Goal: Task Accomplishment & Management: Complete application form

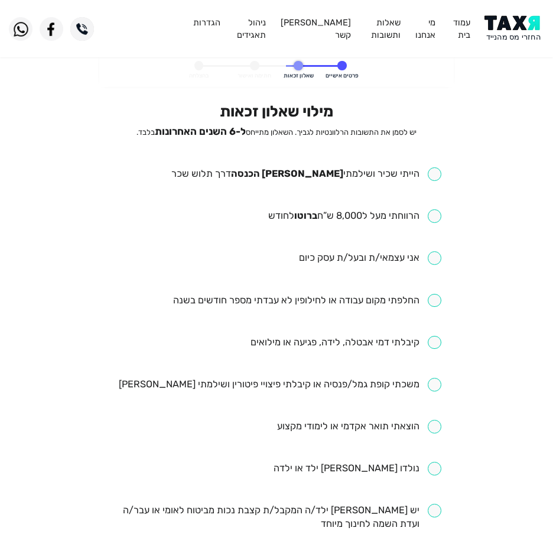
click at [324, 181] on li "הייתי שכיר ושילמתי [PERSON_NAME] הכנסה דרך תלוש שכר" at bounding box center [276, 174] width 329 height 14
click at [330, 175] on input "checkbox" at bounding box center [306, 174] width 270 height 14
checkbox input "true"
click at [332, 220] on input "checkbox" at bounding box center [354, 216] width 173 height 14
checkbox input "true"
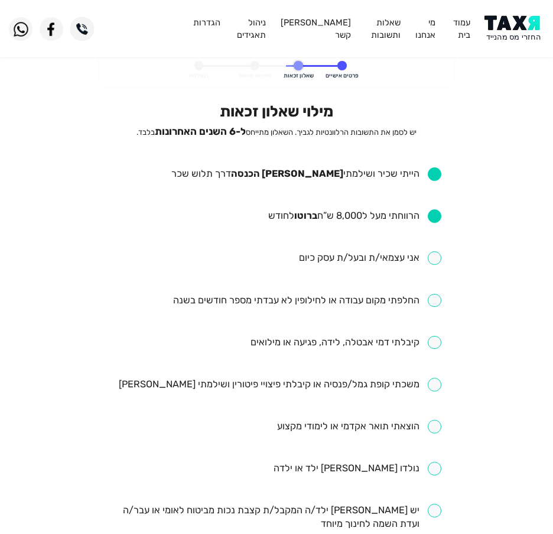
click at [340, 307] on input "checkbox" at bounding box center [307, 301] width 268 height 14
checkbox input "true"
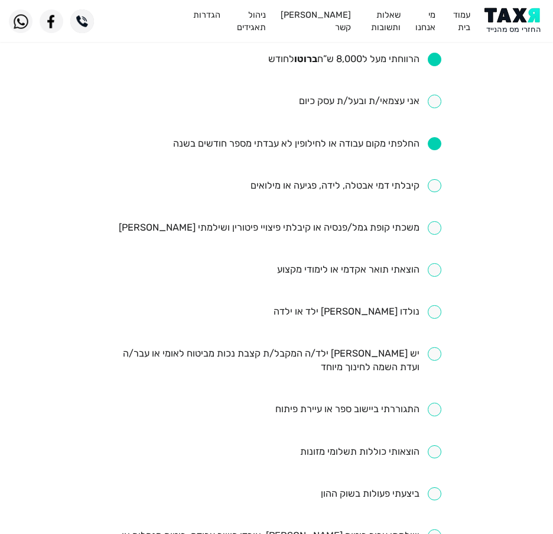
scroll to position [177, 0]
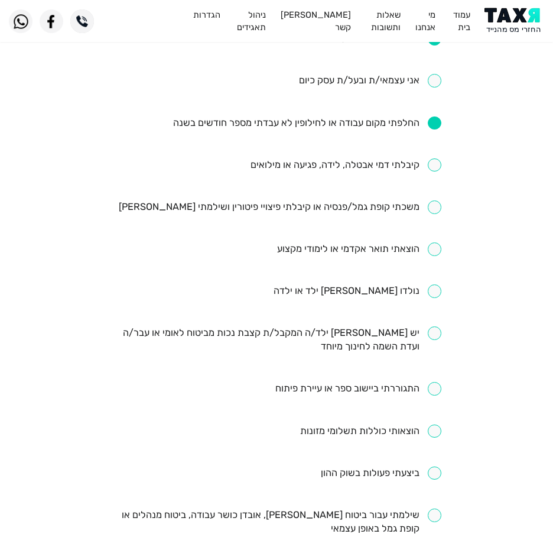
click at [350, 171] on input "checkbox" at bounding box center [346, 165] width 191 height 14
checkbox input "true"
click at [318, 204] on input "checkbox" at bounding box center [280, 207] width 323 height 14
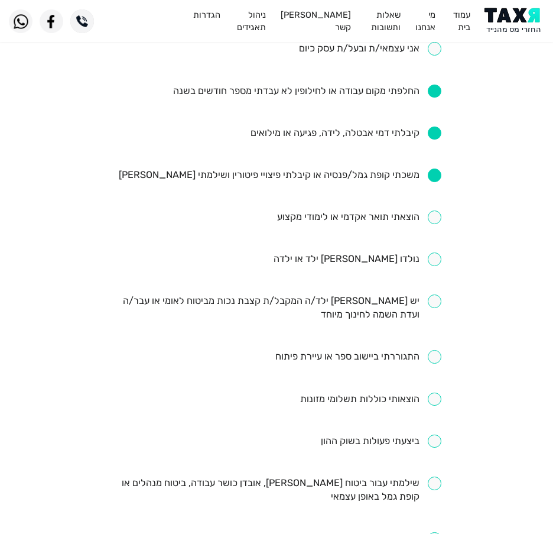
scroll to position [236, 0]
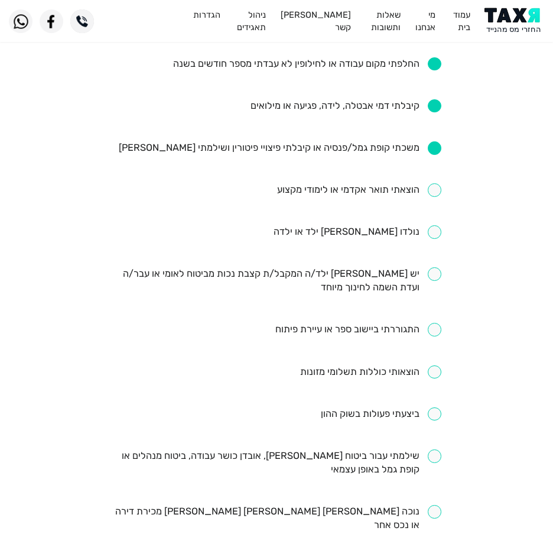
drag, startPoint x: 318, startPoint y: 144, endPoint x: 327, endPoint y: 142, distance: 9.0
click at [320, 144] on input "checkbox" at bounding box center [280, 148] width 323 height 14
checkbox input "false"
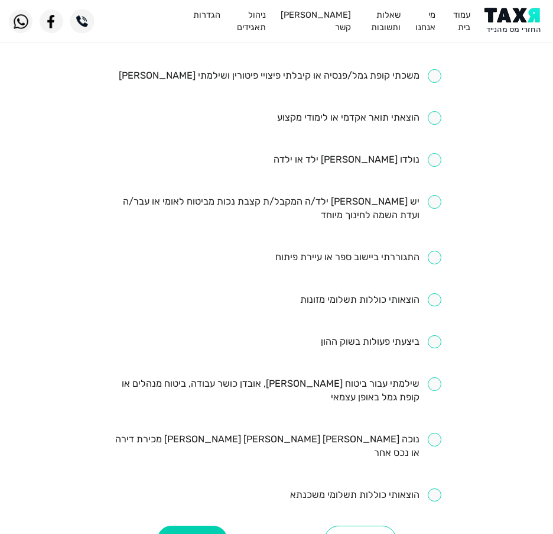
scroll to position [355, 0]
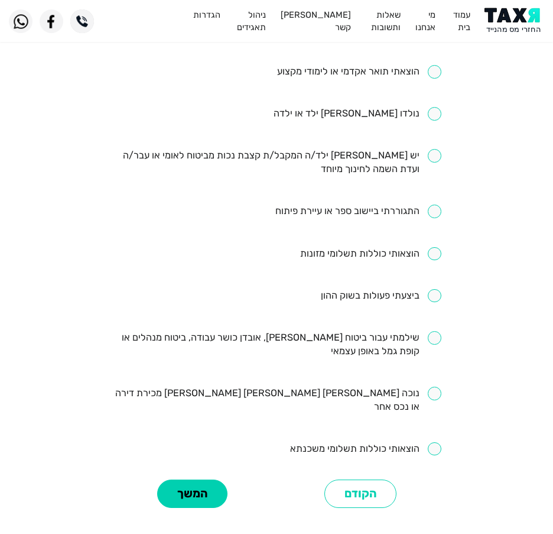
click at [303, 346] on input "checkbox" at bounding box center [276, 344] width 329 height 27
checkbox input "true"
click at [191, 479] on button "המשך" at bounding box center [192, 493] width 70 height 29
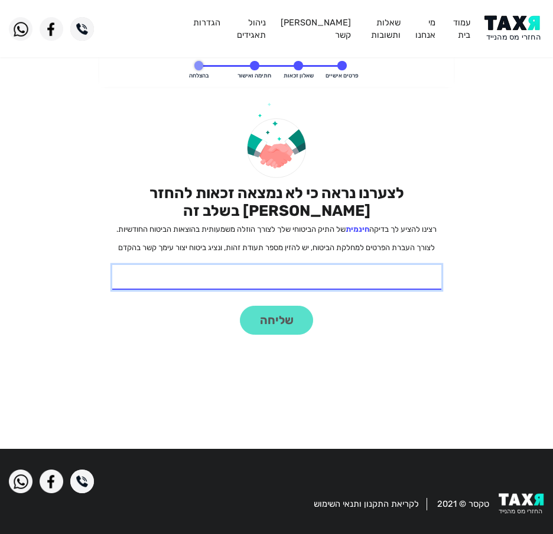
click at [284, 274] on input "* תעודת זהות" at bounding box center [276, 277] width 329 height 25
type input "213521628"
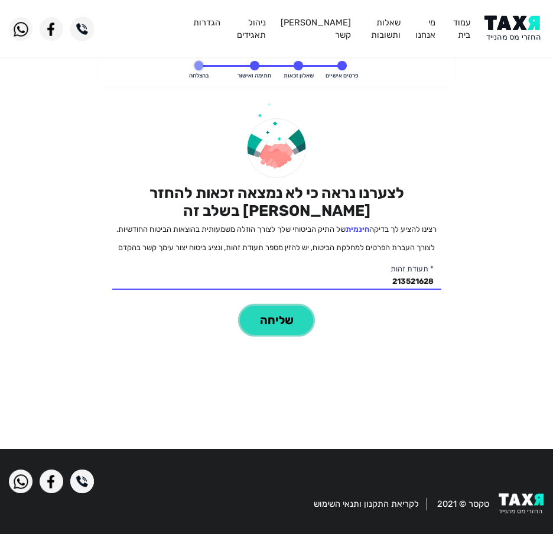
click at [299, 320] on button "שליחה" at bounding box center [276, 319] width 73 height 29
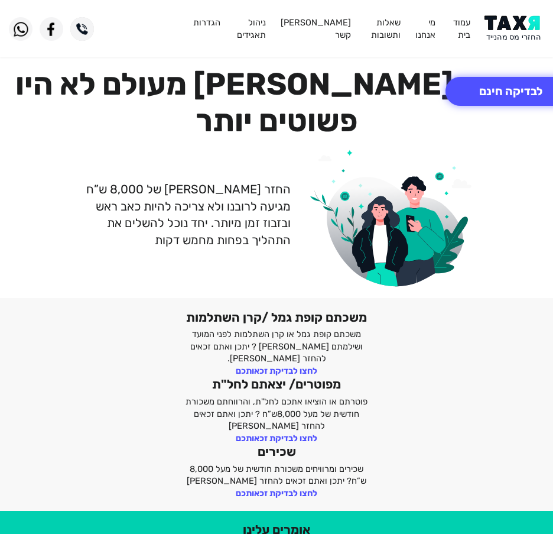
click at [532, 34] on img at bounding box center [514, 28] width 60 height 27
click at [498, 87] on button "לבדיקה חינם" at bounding box center [511, 91] width 131 height 29
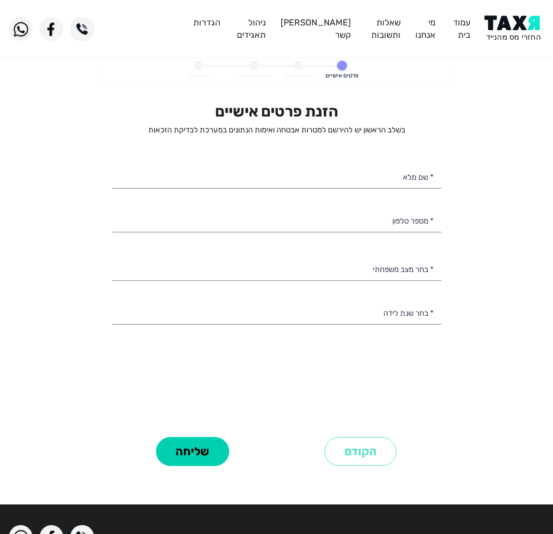
select select
drag, startPoint x: 289, startPoint y: 197, endPoint x: 295, endPoint y: 196, distance: 6.2
click at [290, 197] on div "הזנת פרטים אישיים בשלב הראשון יש להירשם למטרות אבטחה ואימות הנתונים במערכת לבדי…" at bounding box center [276, 267] width 329 height 331
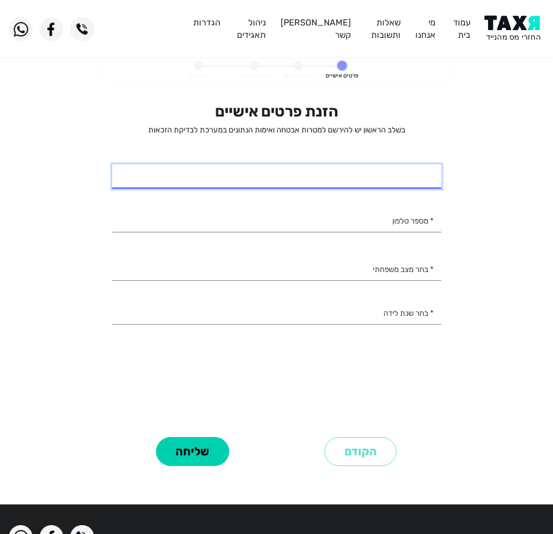
click at [303, 187] on input "* שם מלא" at bounding box center [276, 176] width 329 height 25
type input "מוחמד עבדללה אגברייה"
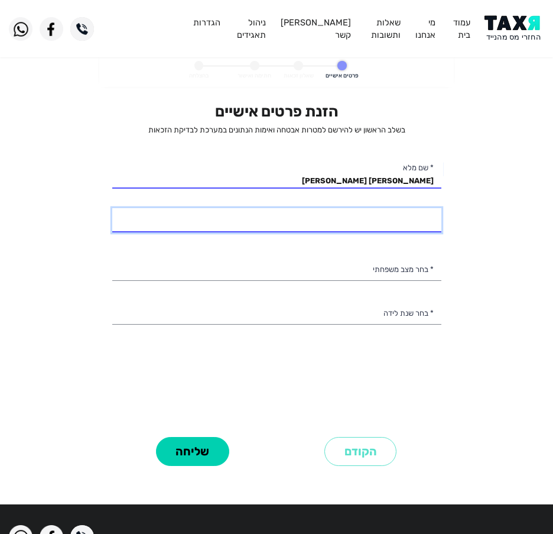
click at [377, 219] on input "* מספר טלפון" at bounding box center [276, 220] width 329 height 25
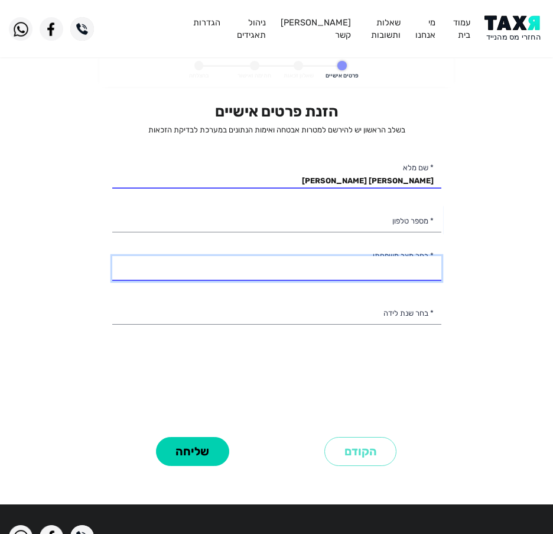
click at [392, 259] on select "רווק/ה נשוי/אה גרוש/ה אלמן/נה" at bounding box center [276, 268] width 329 height 25
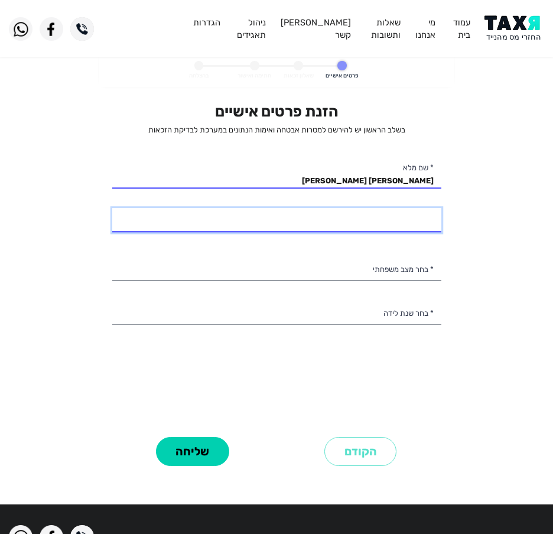
click at [383, 221] on input "* מספר טלפון" at bounding box center [276, 220] width 329 height 25
type input "054-6808112"
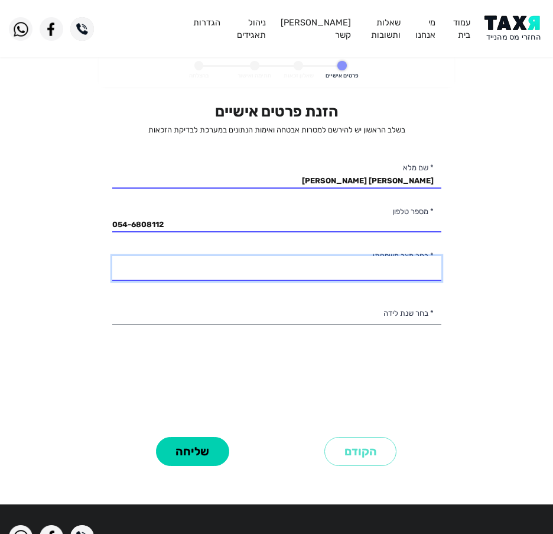
drag, startPoint x: 402, startPoint y: 265, endPoint x: 398, endPoint y: 271, distance: 7.6
click at [402, 265] on select "רווק/ה נשוי/אה גרוש/ה אלמן/נה" at bounding box center [276, 268] width 329 height 25
click at [395, 263] on select "רווק/ה נשוי/אה גרוש/ה אלמן/נה" at bounding box center [276, 268] width 329 height 25
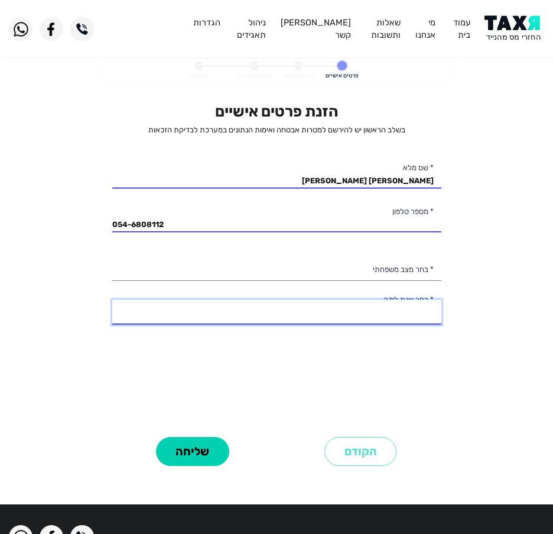
click at [337, 308] on select "2003 2002 2001 2000 1999 1998 1997 1996 1995 1994 1993 1992 1991 1990 1989 1988…" at bounding box center [276, 312] width 329 height 25
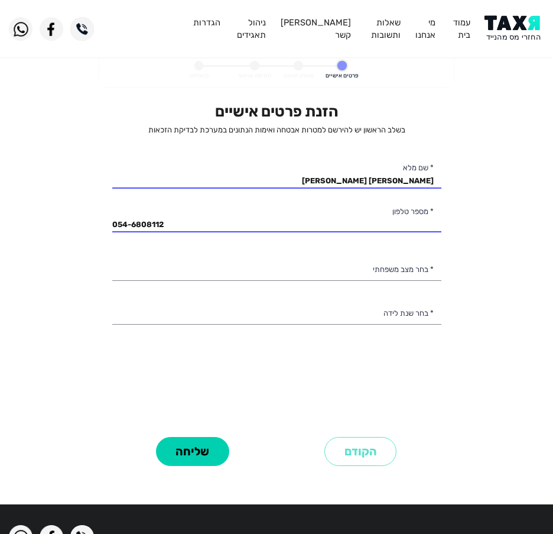
click at [345, 361] on div "הזנת פרטים אישיים בשלב הראשון יש להירשם למטרות אבטחה ואימות הנתונים במערכת לבדי…" at bounding box center [276, 267] width 329 height 331
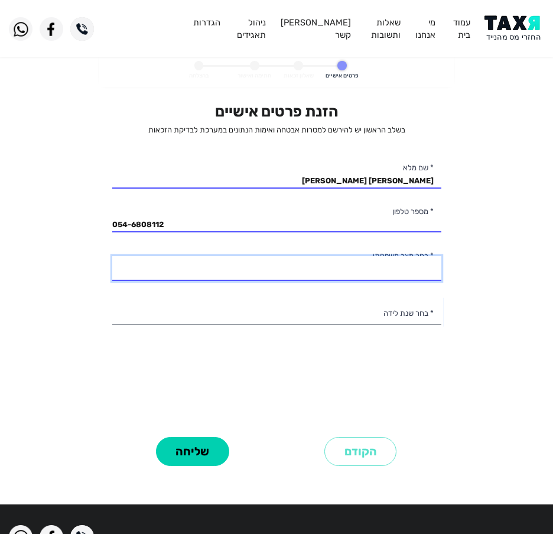
click at [403, 272] on select "רווק/ה נשוי/אה גרוש/ה אלמן/נה" at bounding box center [276, 268] width 329 height 25
select select "1: Single"
click at [112, 256] on select "רווק/ה נשוי/אה גרוש/ה אלמן/נה" at bounding box center [276, 268] width 329 height 25
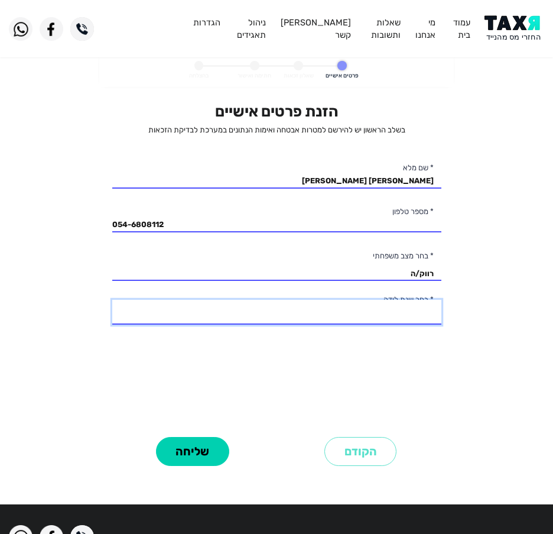
click at [393, 313] on select "2003 2002 2001 2000 1999 1998 1997 1996 1995 1994 1993 1992 1991 1990 1989 1988…" at bounding box center [276, 312] width 329 height 25
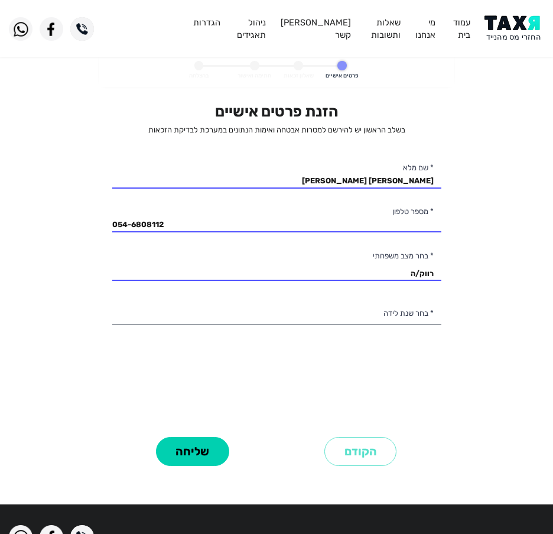
click at [270, 360] on div "הזנת פרטים אישיים בשלב הראשון יש להירשם למטרות אבטחה ואימות הנתונים במערכת לבדי…" at bounding box center [276, 267] width 329 height 331
click at [534, 33] on img at bounding box center [514, 28] width 60 height 27
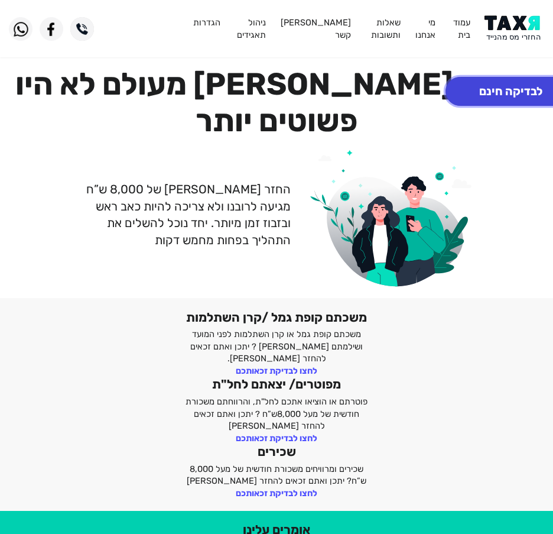
click at [495, 93] on button "לבדיקה חינם" at bounding box center [511, 91] width 131 height 29
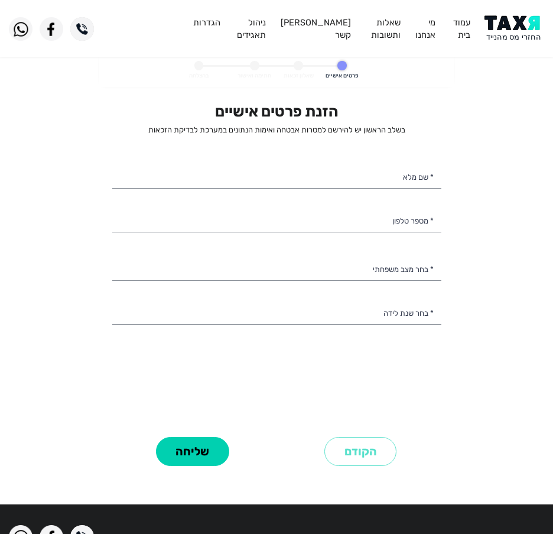
select select
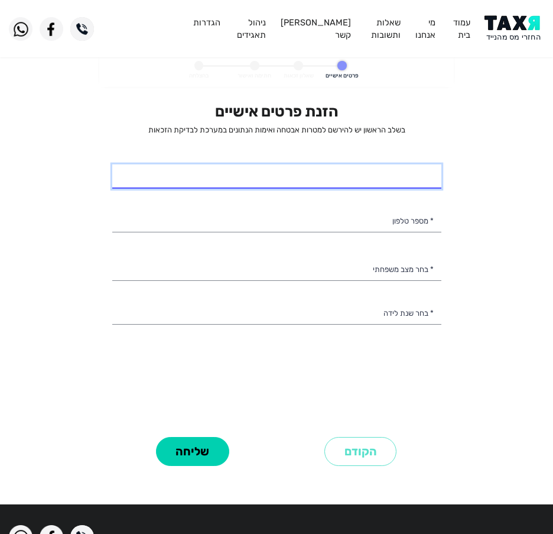
click at [397, 173] on input "* שם מלא" at bounding box center [276, 176] width 329 height 25
click at [346, 173] on input "* שם מלא" at bounding box center [276, 176] width 329 height 25
drag, startPoint x: 382, startPoint y: 186, endPoint x: 384, endPoint y: 177, distance: 9.0
click at [382, 180] on input "* שם מלא" at bounding box center [276, 176] width 329 height 25
drag, startPoint x: 394, startPoint y: 178, endPoint x: 401, endPoint y: 175, distance: 8.5
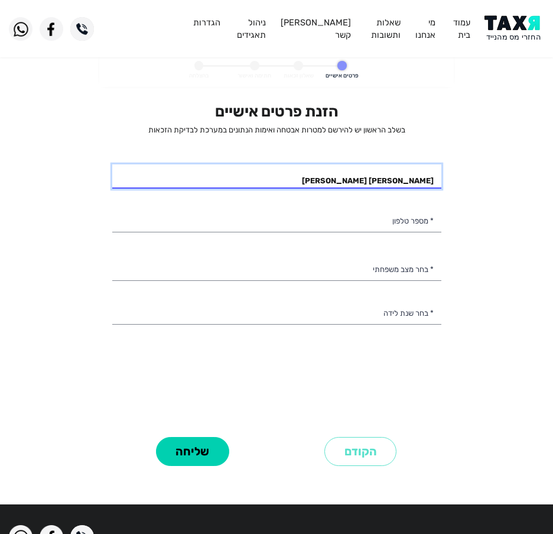
click at [394, 178] on input "עמית משה ויס" at bounding box center [276, 176] width 329 height 25
type input "עמית משה וויס"
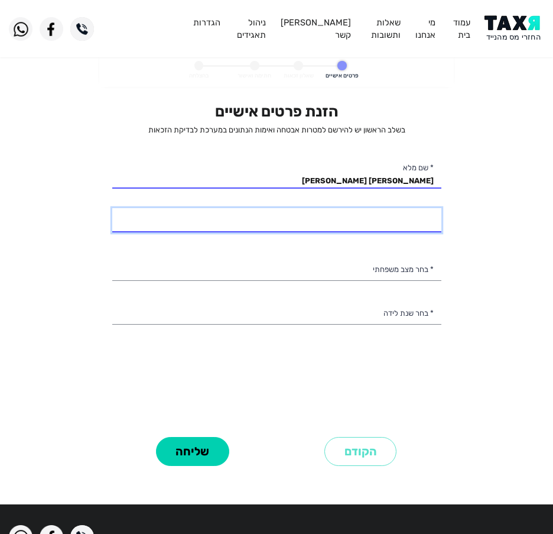
click at [421, 224] on input "* מספר טלפון" at bounding box center [276, 220] width 329 height 25
type input "0"
type input "050-4844707"
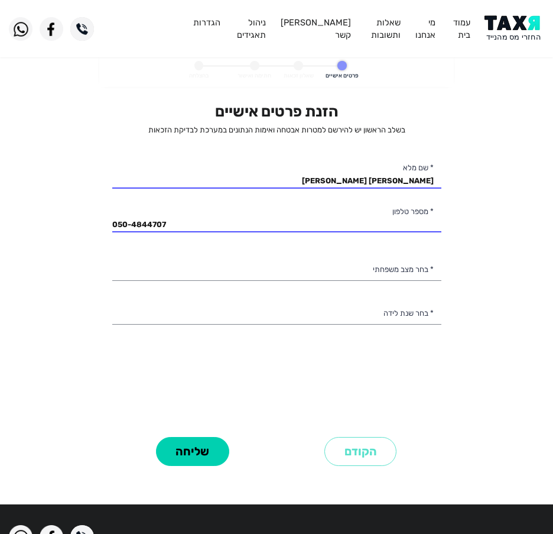
click at [295, 254] on div "הזנת פרטים אישיים בשלב הראשון יש להירשם למטרות אבטחה ואימות הנתונים במערכת לבדי…" at bounding box center [276, 267] width 329 height 331
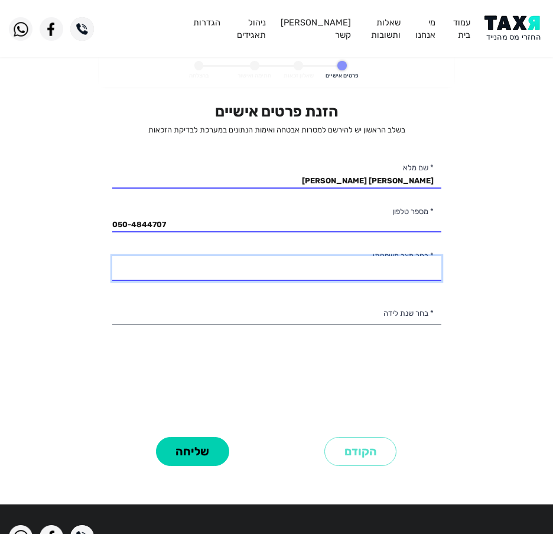
click at [293, 260] on select "רווק/ה נשוי/אה גרוש/ה אלמן/נה" at bounding box center [276, 268] width 329 height 25
select select "2: Married"
click at [112, 256] on select "רווק/ה נשוי/אה גרוש/ה אלמן/נה" at bounding box center [276, 268] width 329 height 25
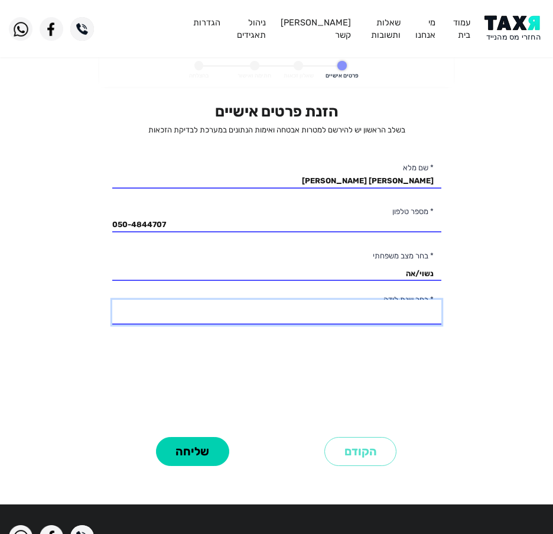
click at [287, 307] on select "2003 2002 2001 2000 1999 1998 1997 1996 1995 1994 1993 1992 1991 1990 1989 1988…" at bounding box center [276, 312] width 329 height 25
select select "19: 1985"
click at [112, 300] on select "2003 2002 2001 2000 1999 1998 1997 1996 1995 1994 1993 1992 1991 1990 1989 1988…" at bounding box center [276, 312] width 329 height 25
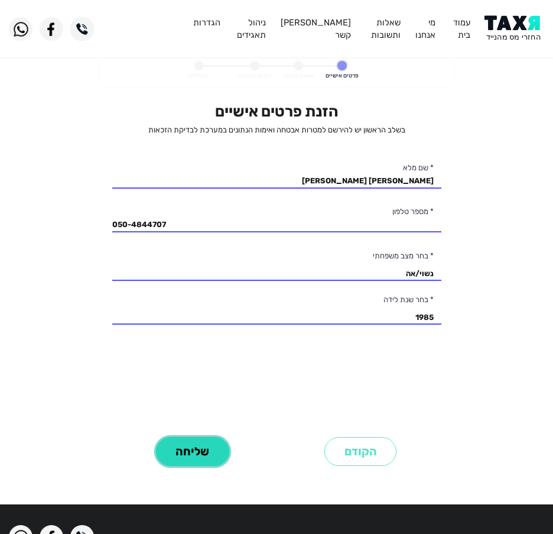
click at [178, 460] on button "שליחה" at bounding box center [192, 451] width 73 height 29
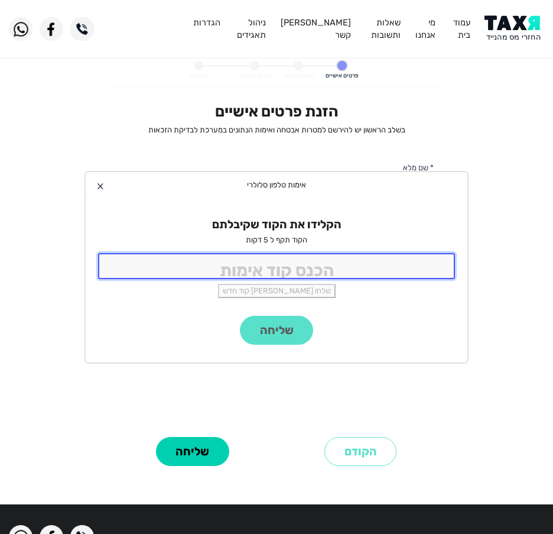
click at [239, 266] on input "tel" at bounding box center [276, 265] width 357 height 25
type input "9988"
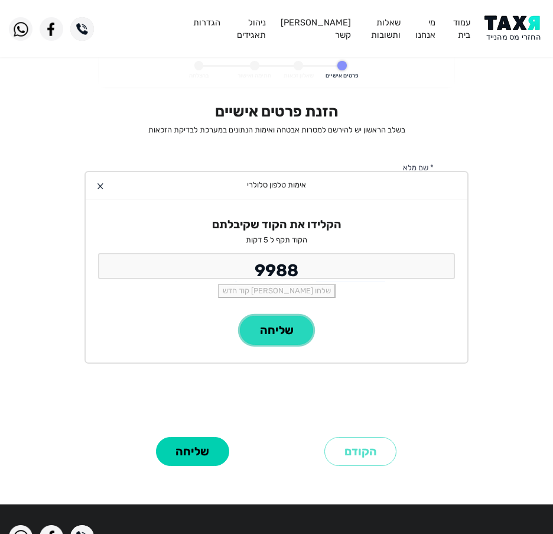
click at [272, 323] on button "שליחה" at bounding box center [276, 330] width 73 height 29
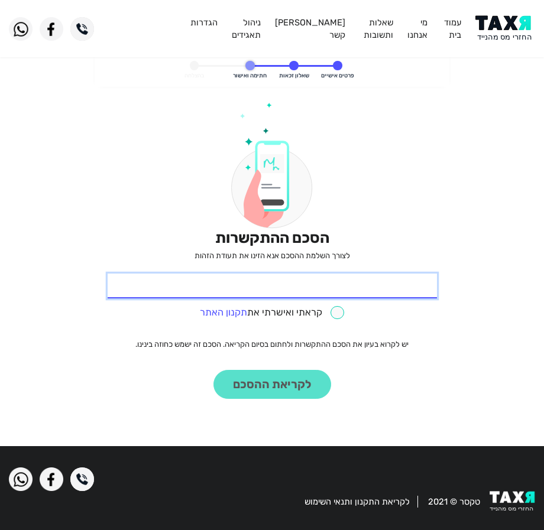
click at [302, 283] on input "* תעודת זהות" at bounding box center [272, 286] width 329 height 25
paste input "317026813"
type input "317026813"
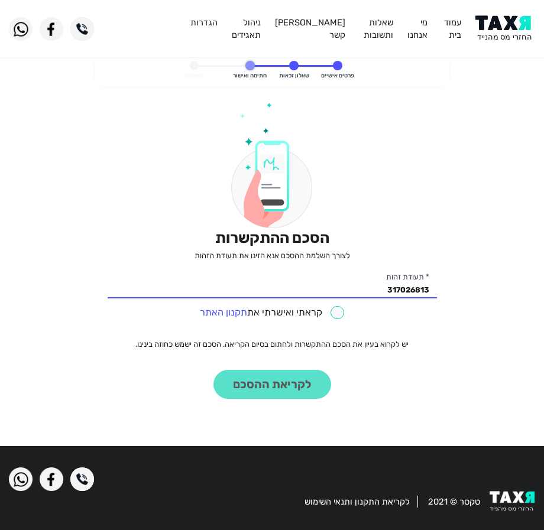
click at [334, 313] on input "checkbox" at bounding box center [272, 313] width 144 height 14
checkbox input "true"
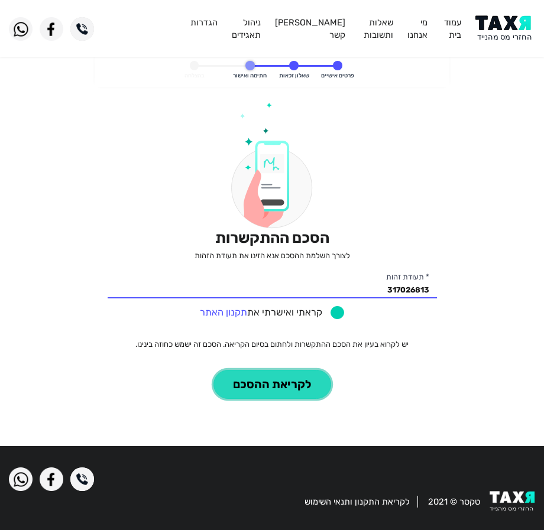
click at [288, 375] on button "לקריאת ההסכם" at bounding box center [272, 384] width 118 height 29
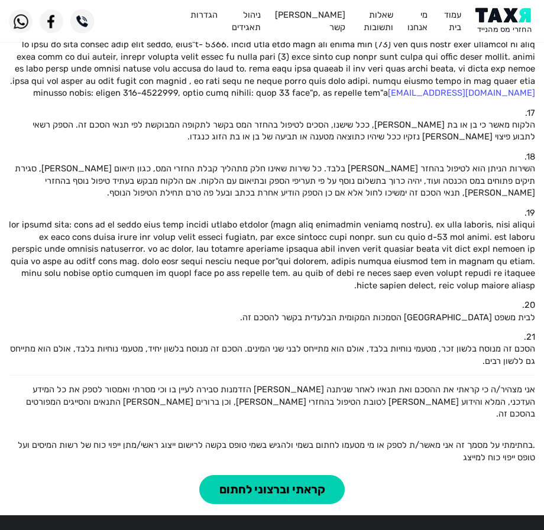
scroll to position [904, 0]
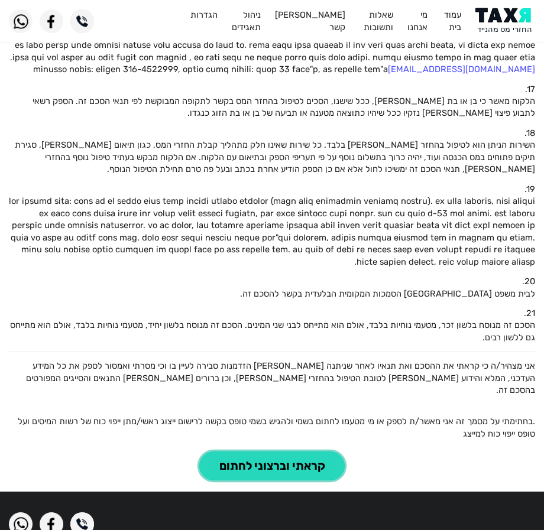
click at [294, 451] on button "קראתי וברצוני לחתום" at bounding box center [271, 465] width 145 height 29
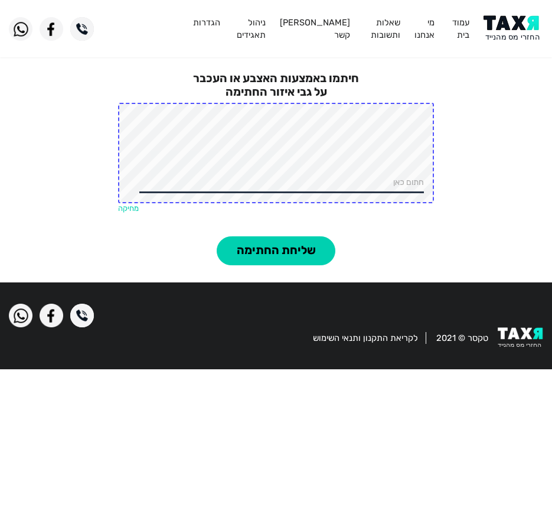
click at [127, 204] on link "מחיקה" at bounding box center [128, 208] width 21 height 9
click at [135, 209] on link "מחיקה" at bounding box center [128, 208] width 21 height 9
click at [127, 206] on link "מחיקה" at bounding box center [128, 208] width 21 height 9
click at [56, 135] on div "חיתמו באמצעות האצבע או העכבר על גבי איזור החתימה חתום כאן מחיקה" at bounding box center [276, 145] width 552 height 183
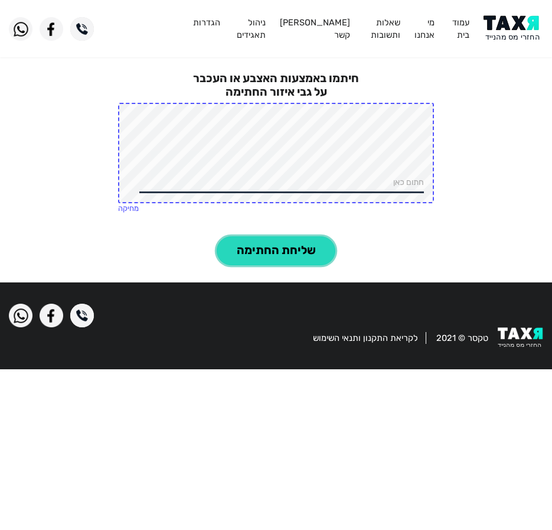
click at [268, 244] on button "שליחת החתימה" at bounding box center [276, 250] width 119 height 29
